Goal: Check status: Check status

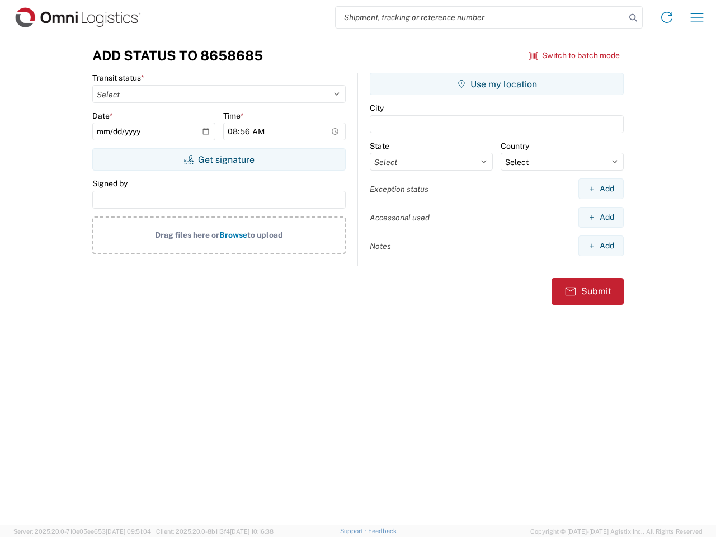
click at [480, 17] on input "search" at bounding box center [481, 17] width 290 height 21
click at [633, 18] on icon at bounding box center [633, 18] width 16 height 16
click at [667, 17] on icon at bounding box center [667, 17] width 18 height 18
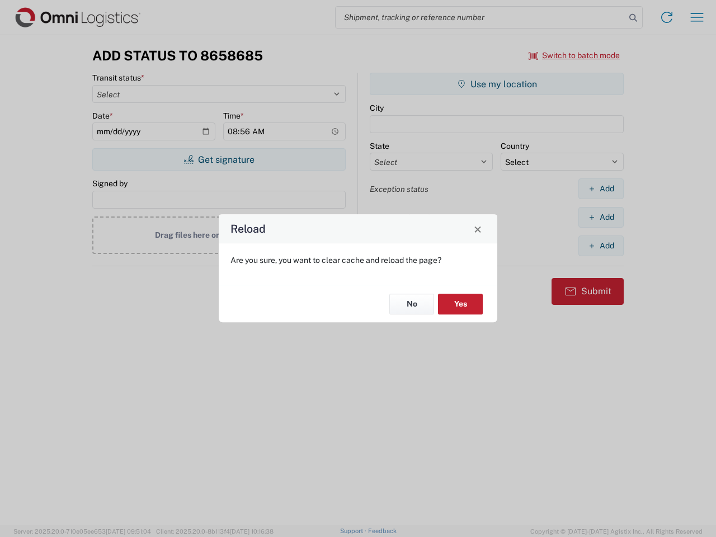
click at [697, 17] on div "Reload Are you sure, you want to clear cache and reload the page? No Yes" at bounding box center [358, 268] width 716 height 537
click at [574, 55] on div "Reload Are you sure, you want to clear cache and reload the page? No Yes" at bounding box center [358, 268] width 716 height 537
click at [219, 159] on div "Reload Are you sure, you want to clear cache and reload the page? No Yes" at bounding box center [358, 268] width 716 height 537
click at [497, 84] on div "Reload Are you sure, you want to clear cache and reload the page? No Yes" at bounding box center [358, 268] width 716 height 537
click at [601, 188] on div "Reload Are you sure, you want to clear cache and reload the page? No Yes" at bounding box center [358, 268] width 716 height 537
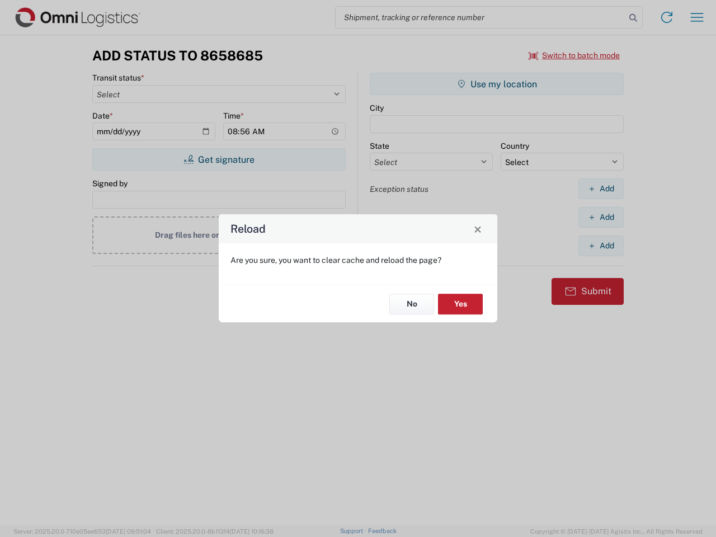
click at [601, 217] on div "Reload Are you sure, you want to clear cache and reload the page? No Yes" at bounding box center [358, 268] width 716 height 537
click at [601, 245] on div "Reload Are you sure, you want to clear cache and reload the page? No Yes" at bounding box center [358, 268] width 716 height 537
